Goal: Task Accomplishment & Management: Manage account settings

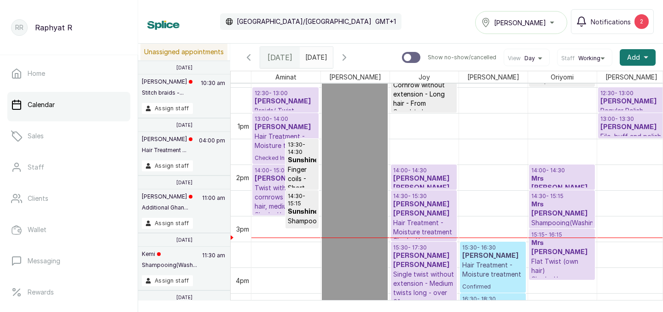
click at [379, 128] on p at bounding box center [354, 164] width 61 height 407
select select "76101676-a0b2-493d-a3b6-cd8616ff4bf5"
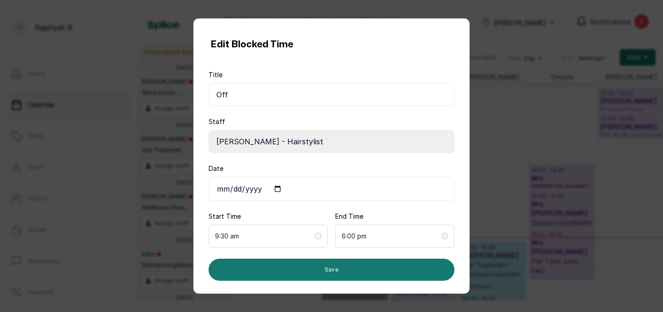
click at [84, 43] on div "Edit Blocked Time Title Off Staff Select Staff Salon S - Junior Hairstylist Zee…" at bounding box center [331, 156] width 663 height 312
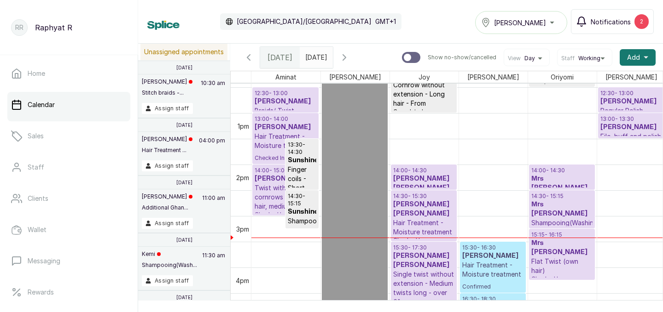
click at [641, 22] on div "2" at bounding box center [641, 21] width 14 height 15
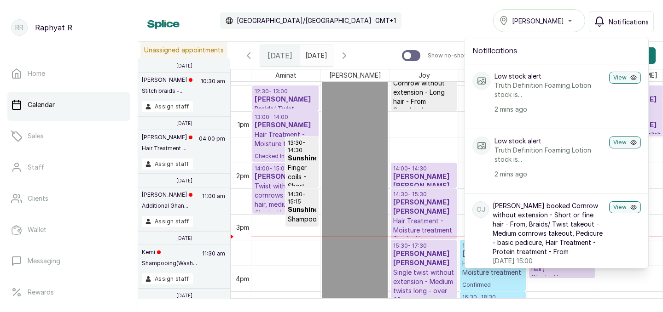
click at [443, 23] on div "Calendar Africa/Lagos GMT+1 Tasala Ikoyi Notifications Notifications Low stock …" at bounding box center [400, 20] width 506 height 23
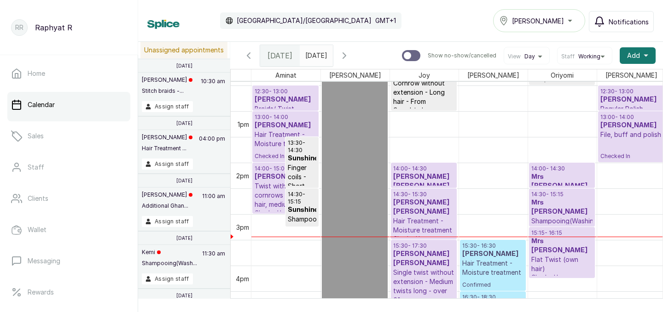
drag, startPoint x: 626, startPoint y: 134, endPoint x: 628, endPoint y: 153, distance: 19.0
click at [628, 153] on div "12:30 - 13:00 Osaretin JAIYEOLA Regular Polish Checked In 13:00 - 13:30 Osareti…" at bounding box center [631, 59] width 69 height 1237
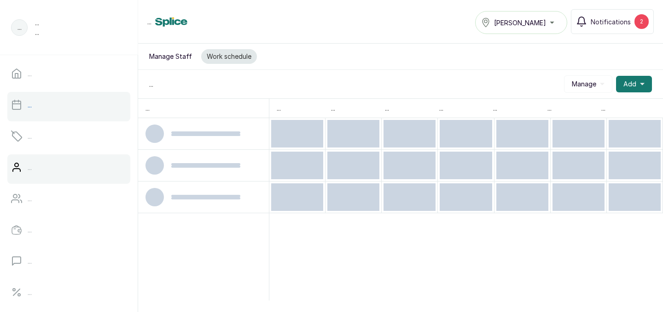
click at [86, 109] on link "..." at bounding box center [68, 105] width 123 height 26
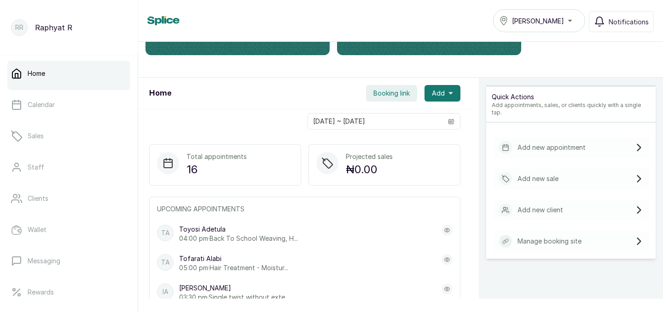
scroll to position [208, 0]
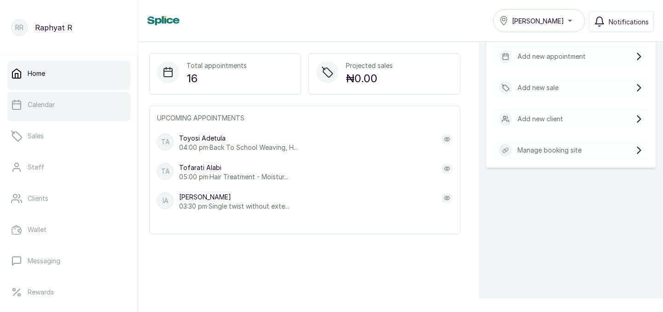
click at [71, 102] on link "Calendar" at bounding box center [68, 105] width 123 height 26
